Goal: Navigation & Orientation: Find specific page/section

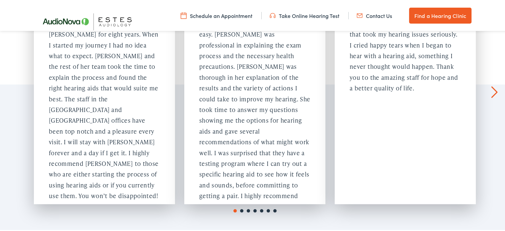
scroll to position [661, 0]
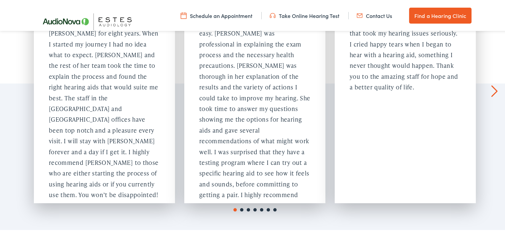
click at [492, 84] on link "Next" at bounding box center [495, 90] width 6 height 12
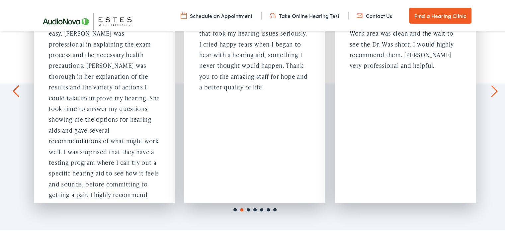
click at [492, 84] on link "Next" at bounding box center [495, 90] width 6 height 12
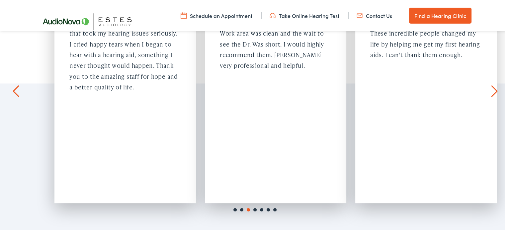
click at [492, 84] on link "Next" at bounding box center [495, 90] width 6 height 12
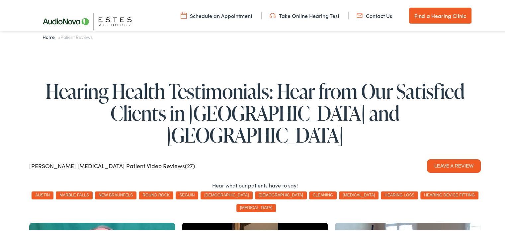
scroll to position [0, 0]
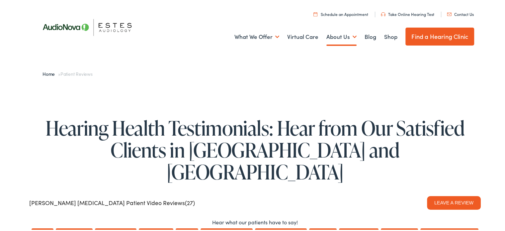
click at [72, 25] on img at bounding box center [91, 26] width 110 height 39
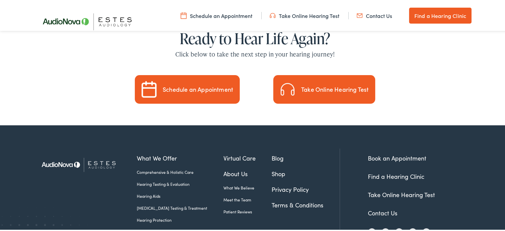
scroll to position [1970, 0]
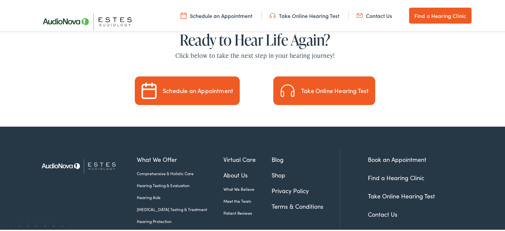
drag, startPoint x: 32, startPoint y: 139, endPoint x: 54, endPoint y: 145, distance: 22.6
click at [54, 145] on footer "What We Offer Comprehensive & Holistic Care Hearing Testing & Evaluation Hearin…" at bounding box center [255, 207] width 510 height 163
click at [54, 149] on img at bounding box center [81, 165] width 91 height 32
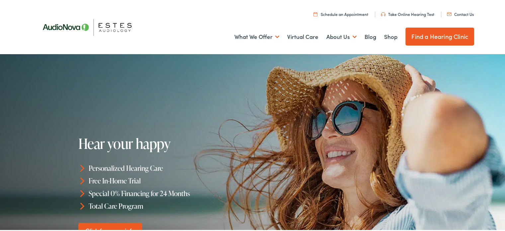
click at [112, 26] on img at bounding box center [91, 26] width 110 height 39
